Goal: Navigation & Orientation: Find specific page/section

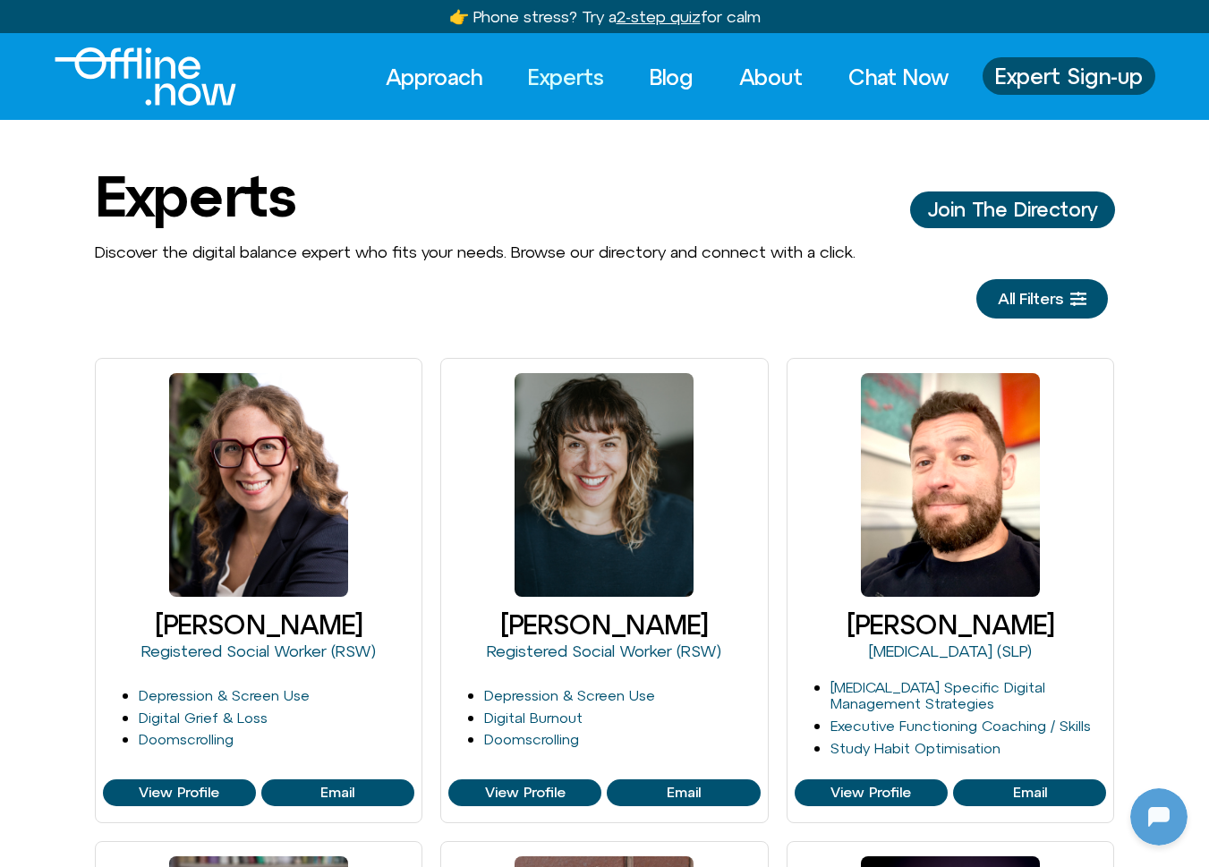
scroll to position [237, 0]
click at [568, 72] on link "Experts" at bounding box center [566, 76] width 108 height 39
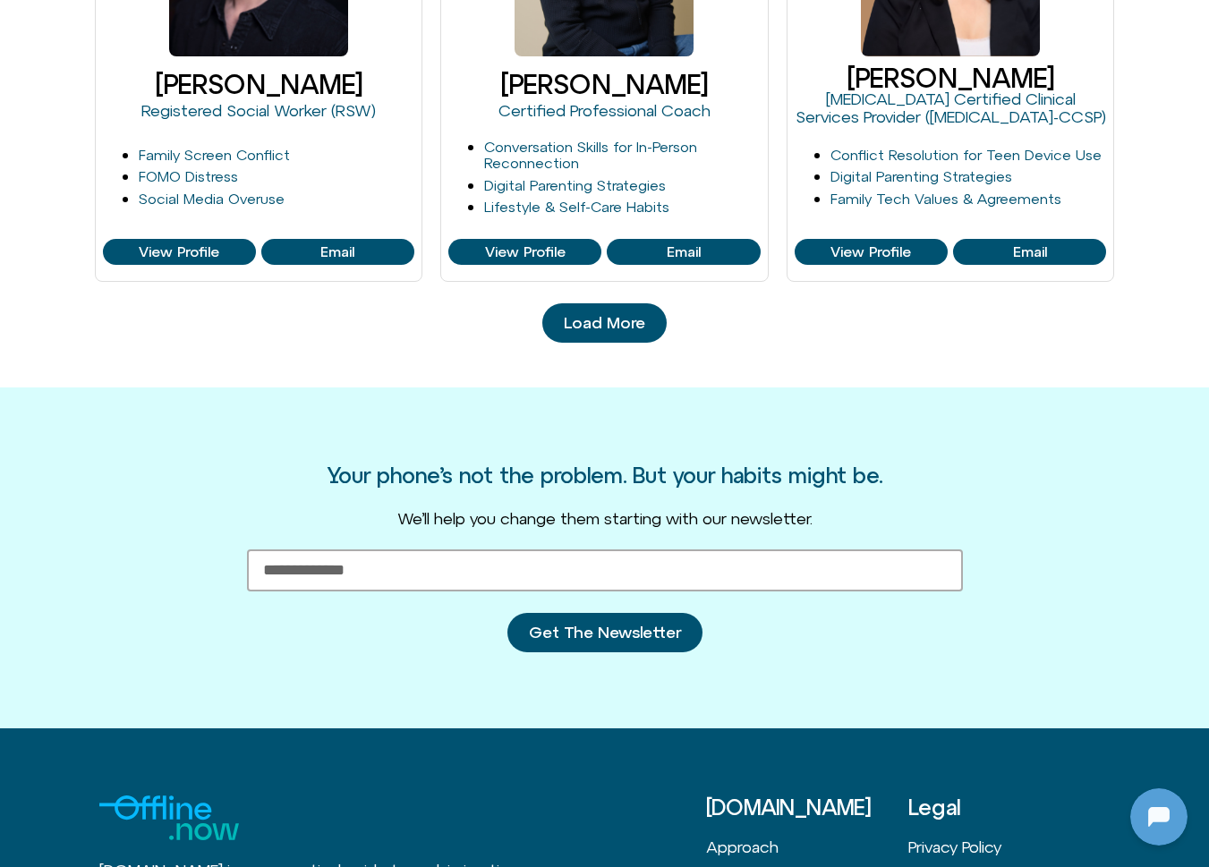
scroll to position [2146, 0]
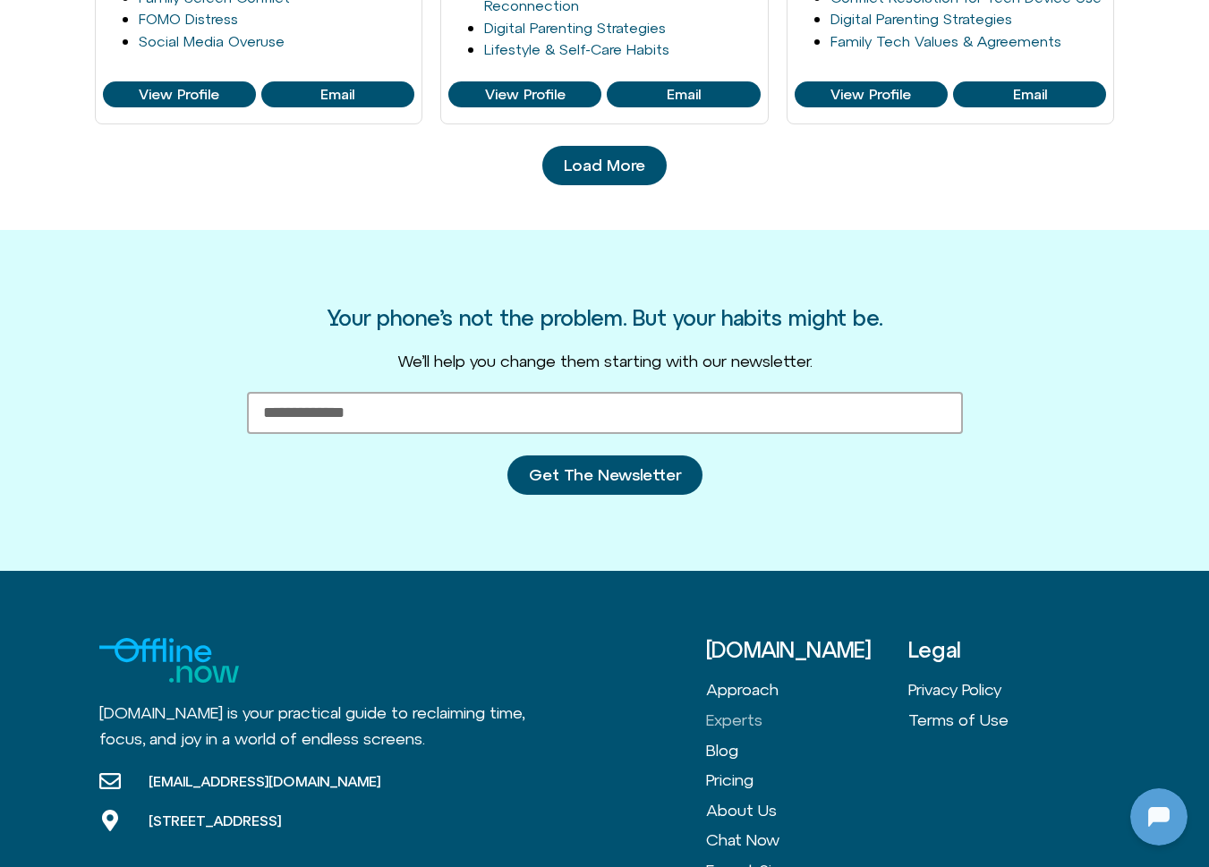
click at [623, 173] on link "Load More" at bounding box center [604, 165] width 124 height 39
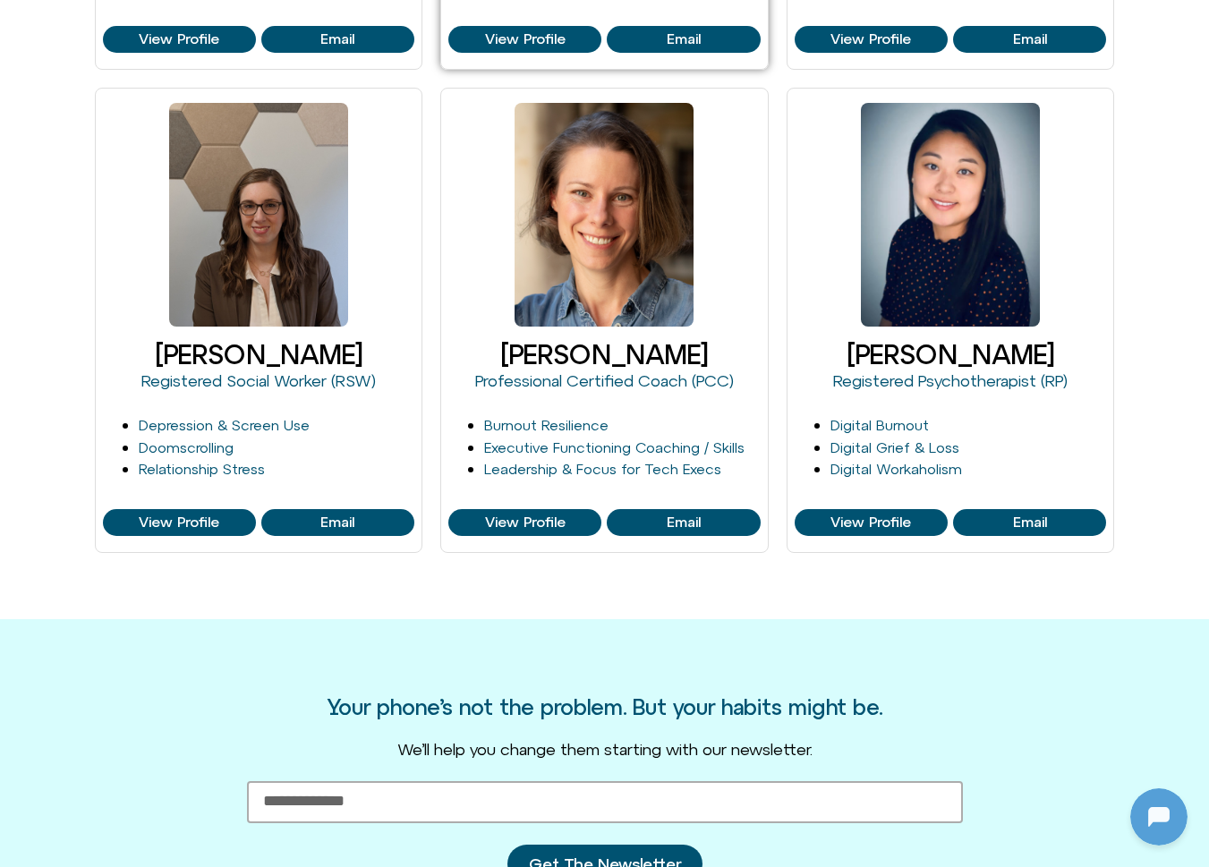
scroll to position [2734, 0]
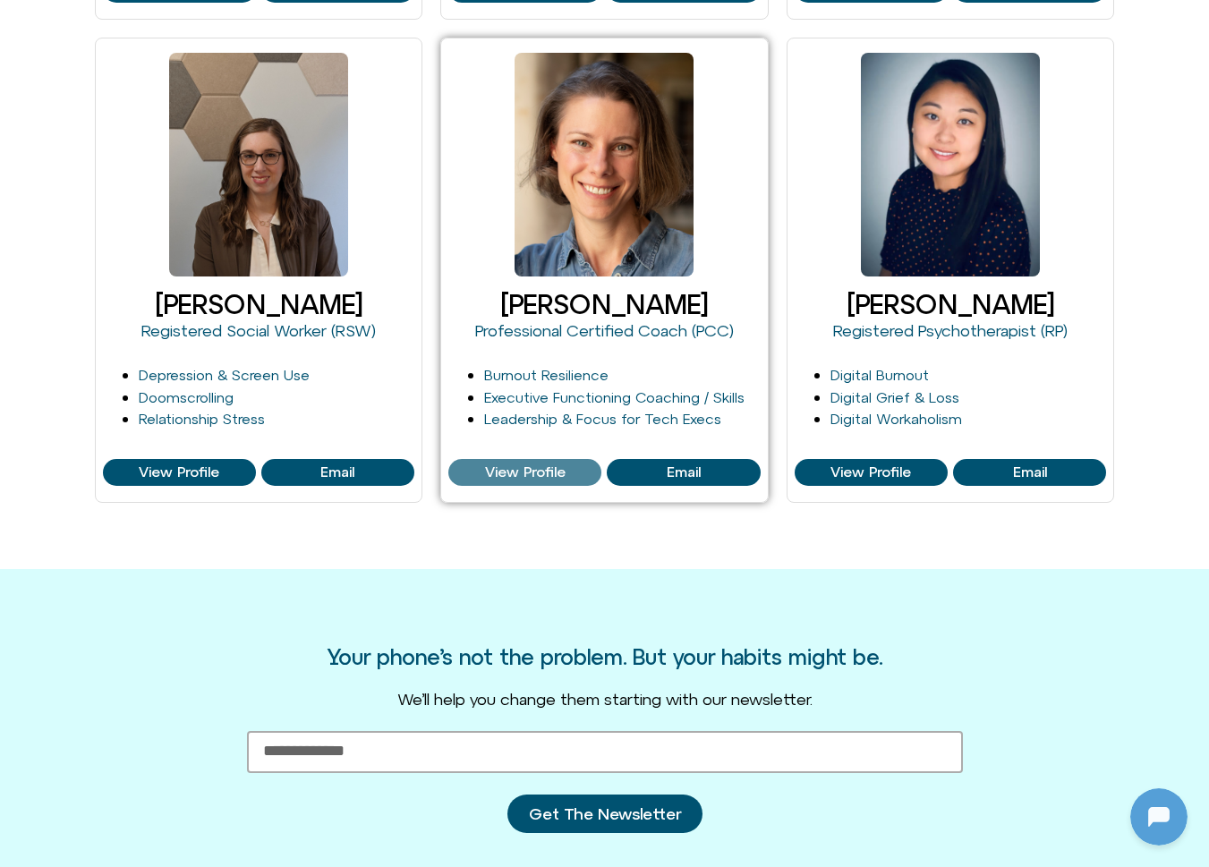
click at [543, 470] on span "View Profile" at bounding box center [525, 472] width 81 height 16
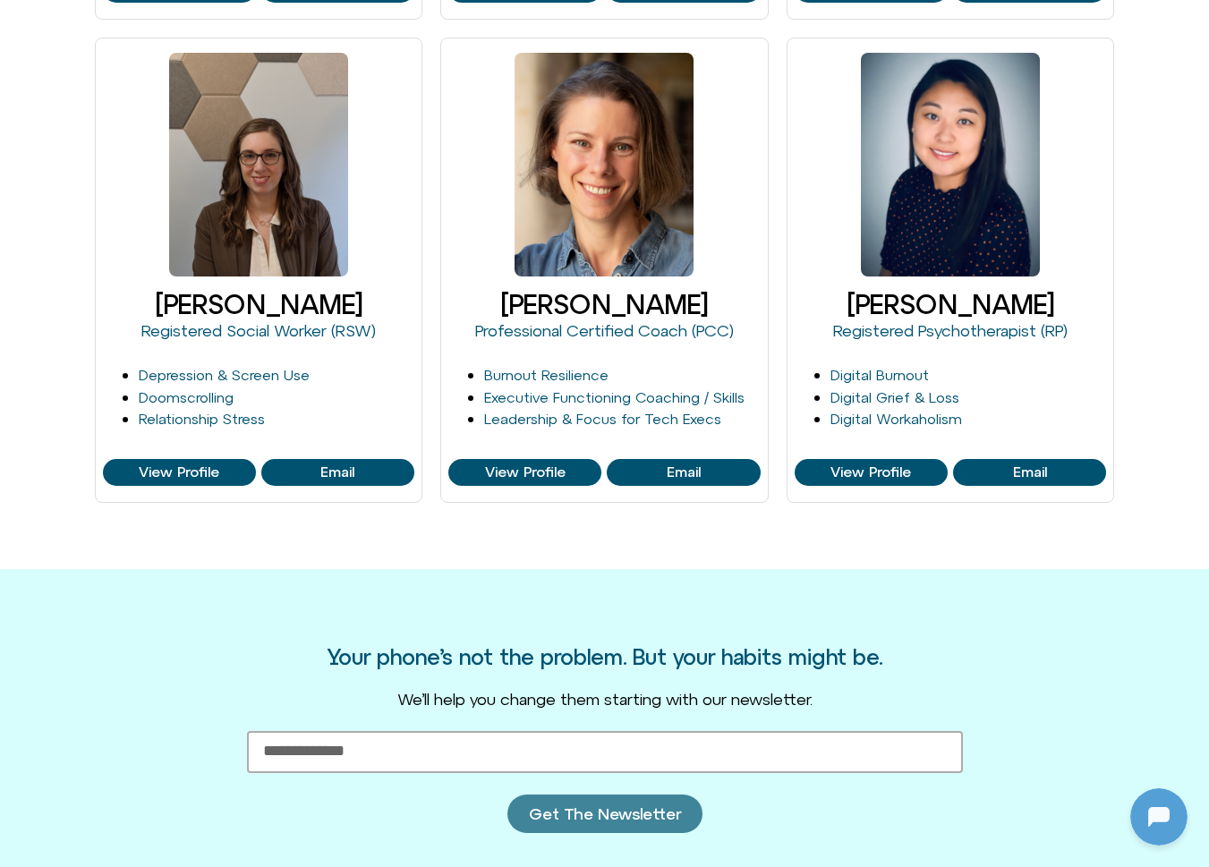
click at [633, 808] on span "Get The Newsletter" at bounding box center [605, 814] width 152 height 18
click at [569, 575] on div "Your phone’s not the problem. But your habits might be. We’ll help you change t…" at bounding box center [605, 739] width 1020 height 341
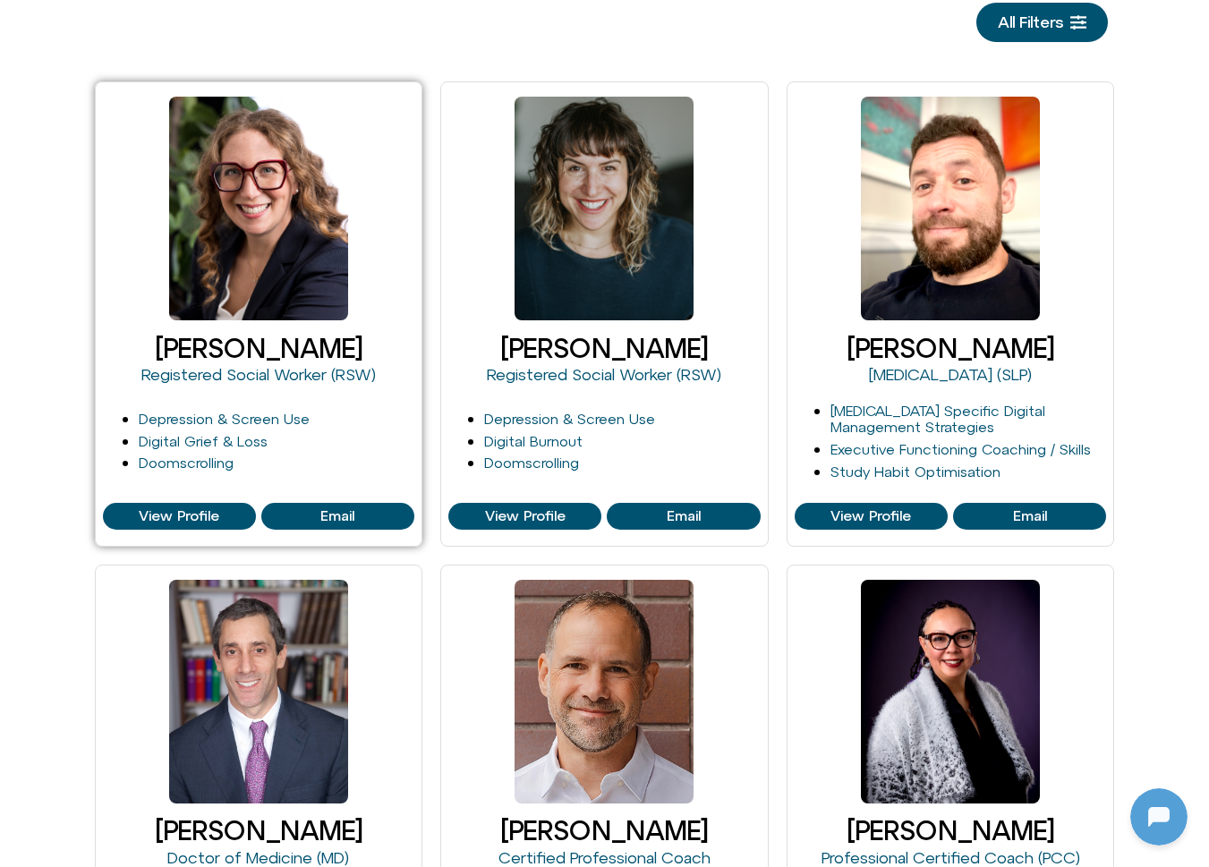
scroll to position [276, 0]
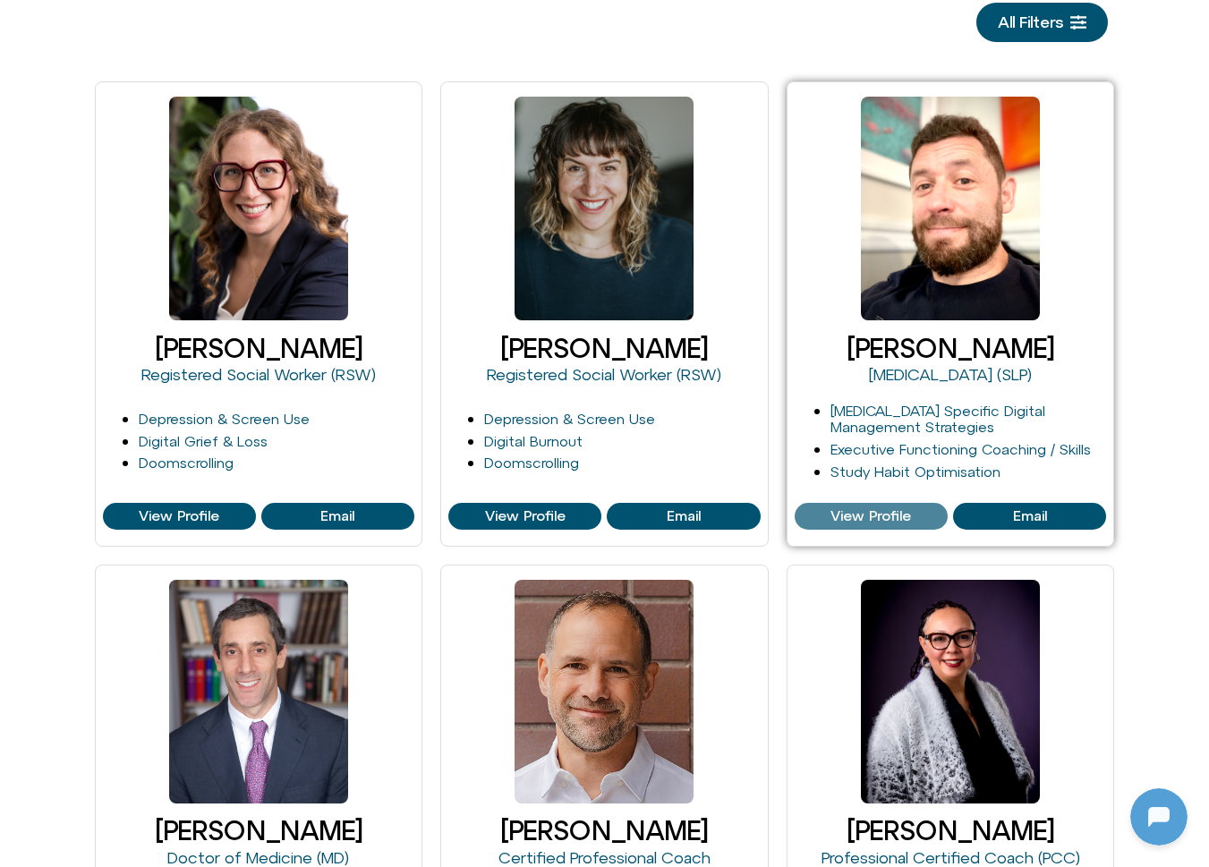
click at [837, 509] on span "View Profile" at bounding box center [870, 516] width 81 height 16
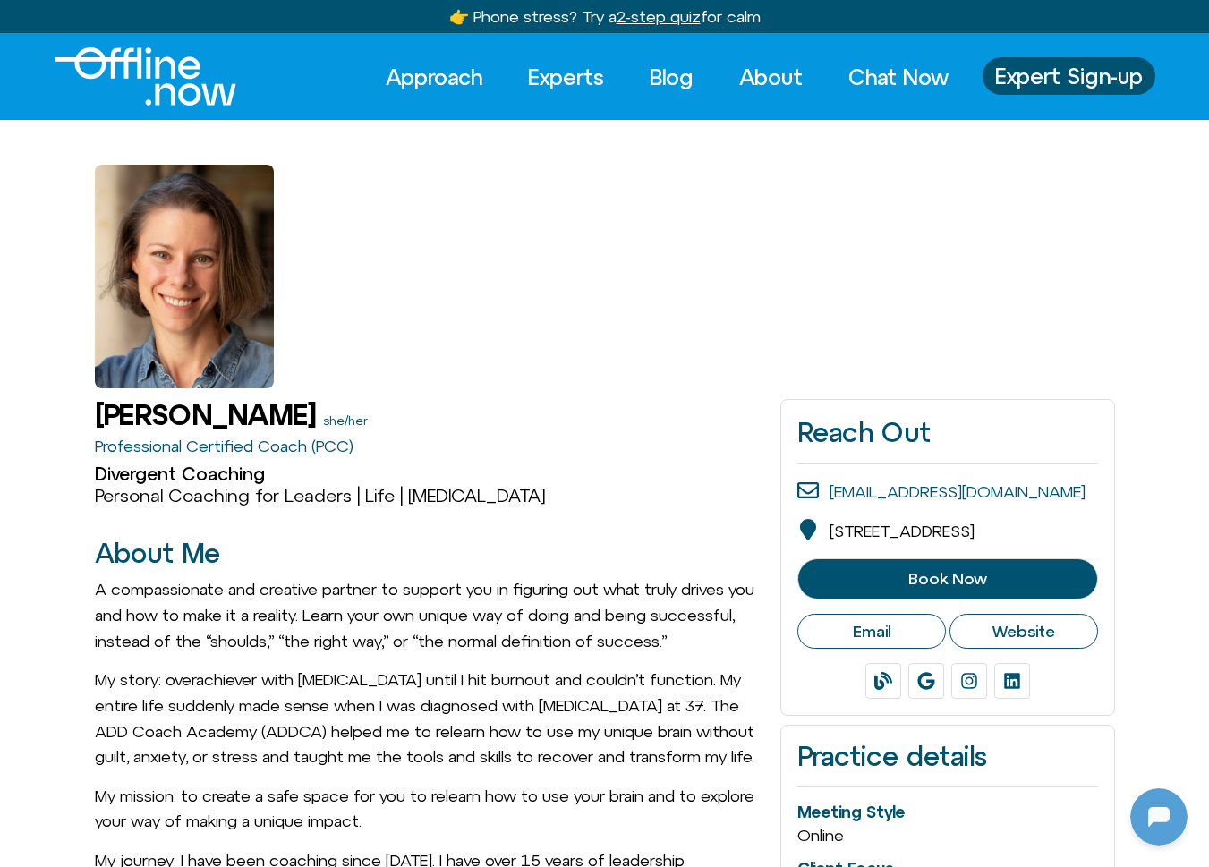
scroll to position [237, 0]
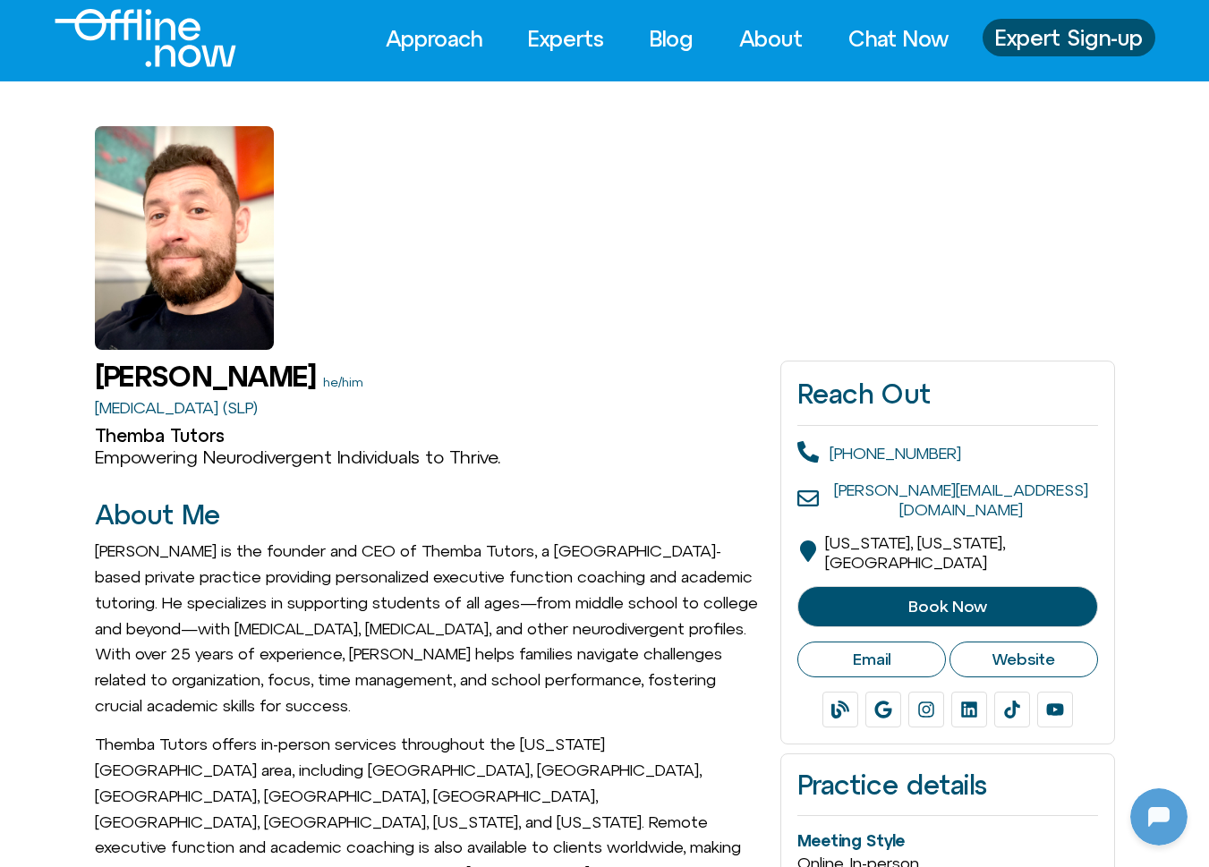
scroll to position [45, 0]
